Goal: Navigation & Orientation: Find specific page/section

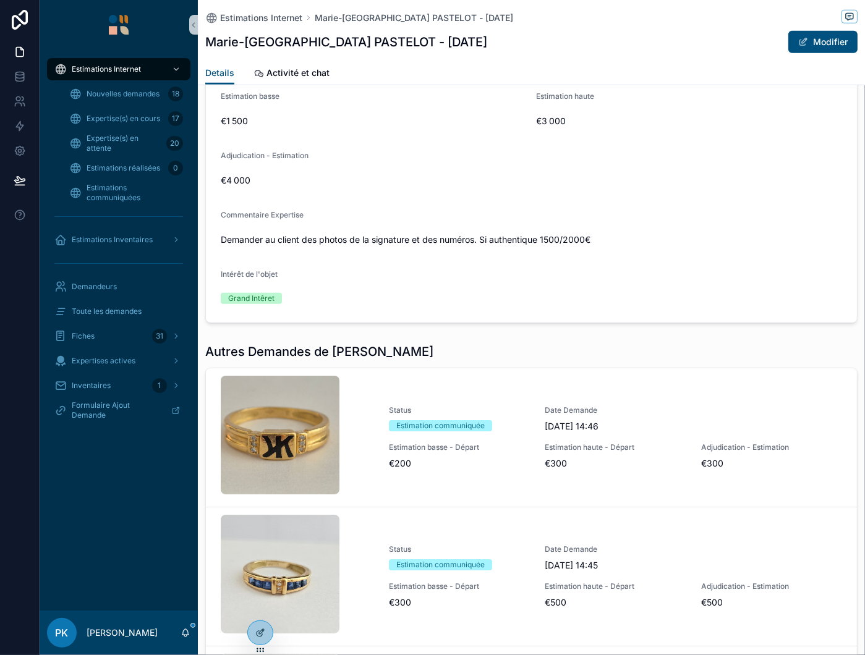
scroll to position [1236, 0]
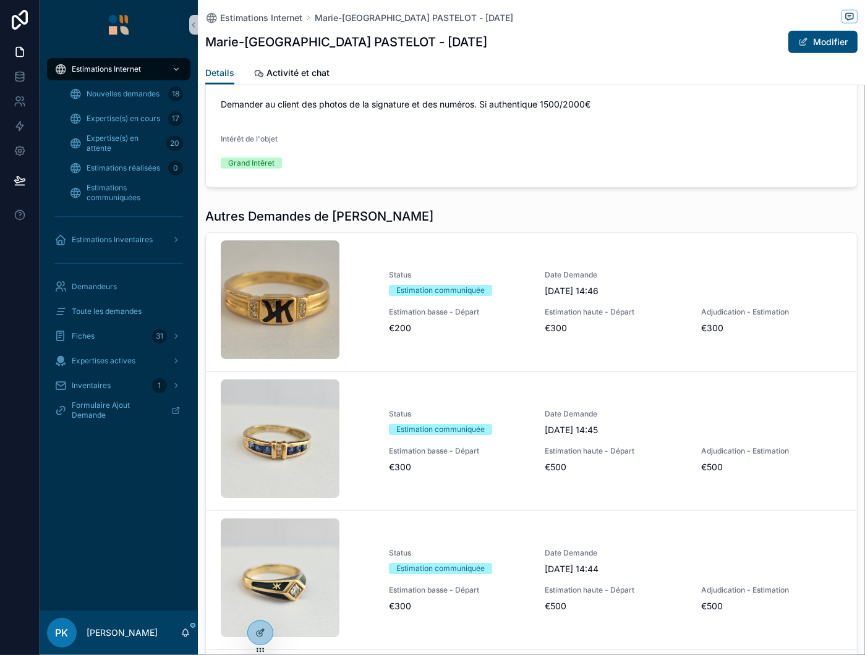
click at [348, 364] on div "scrollable content" at bounding box center [300, 302] width 158 height 124
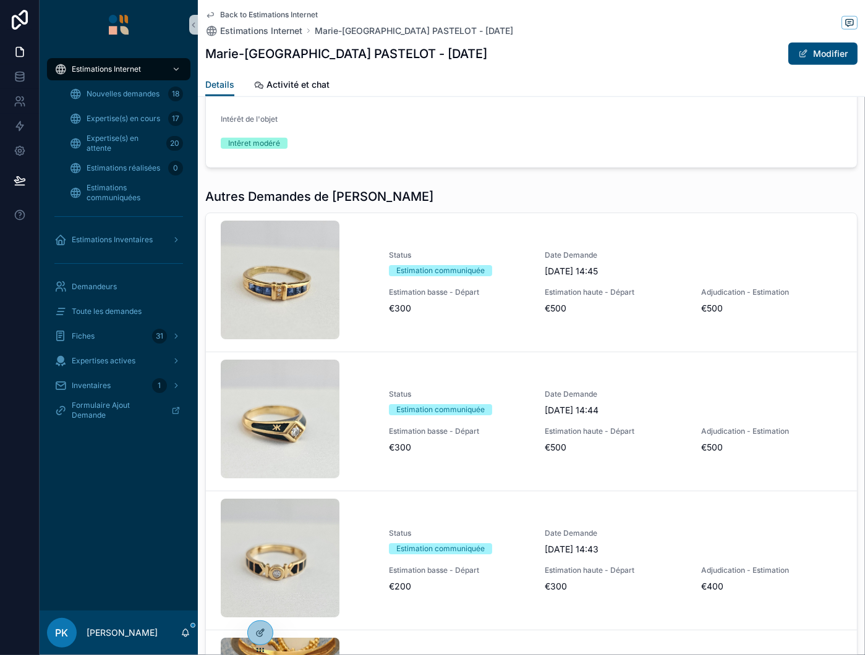
scroll to position [1360, 0]
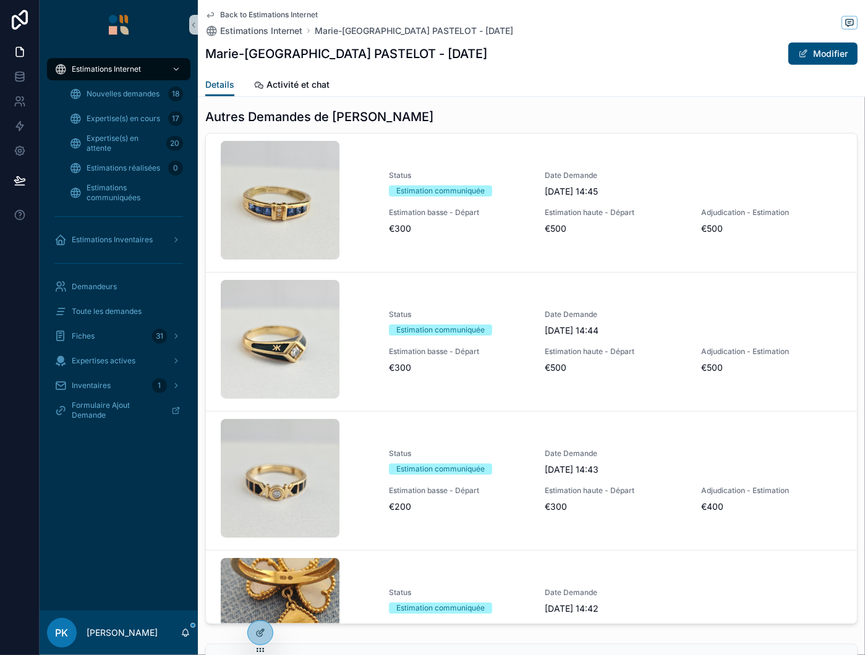
click at [376, 389] on div "scrollable content" at bounding box center [300, 342] width 158 height 124
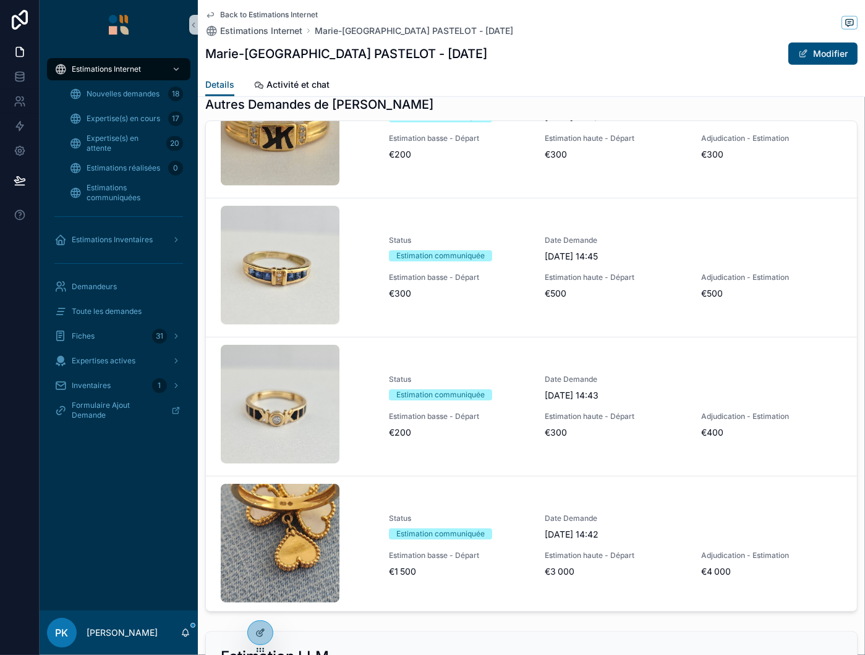
scroll to position [64, 0]
